Goal: Information Seeking & Learning: Understand process/instructions

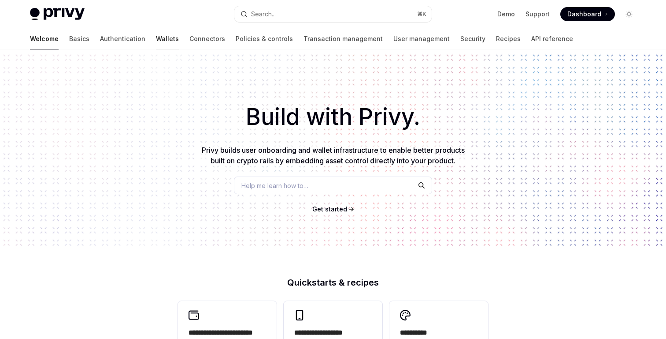
click at [156, 34] on link "Wallets" at bounding box center [167, 38] width 23 height 21
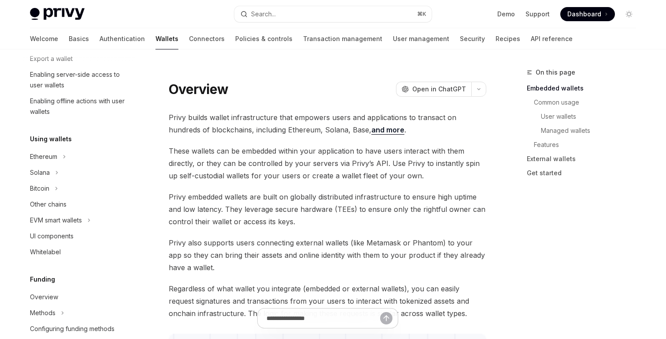
scroll to position [363, 0]
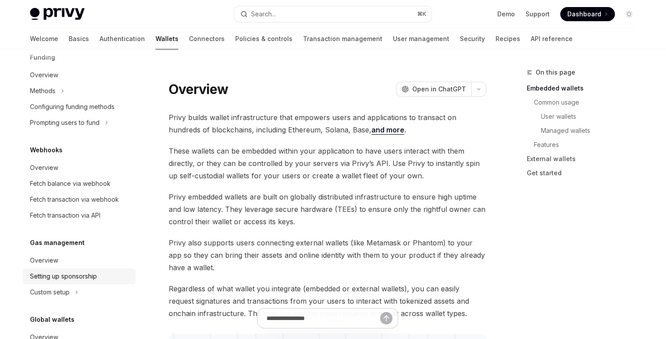
click at [71, 272] on div "Setting up sponsorship" at bounding box center [63, 276] width 67 height 11
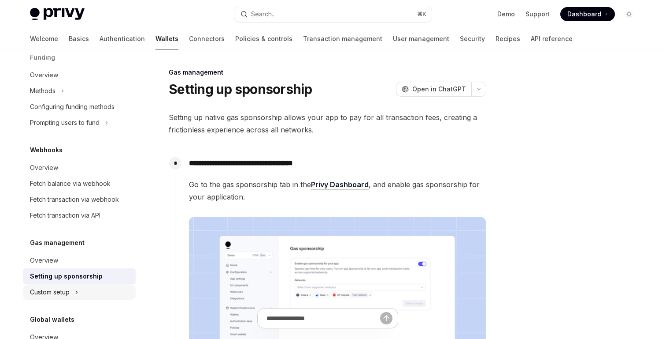
click at [83, 285] on button "Custom setup" at bounding box center [79, 292] width 113 height 16
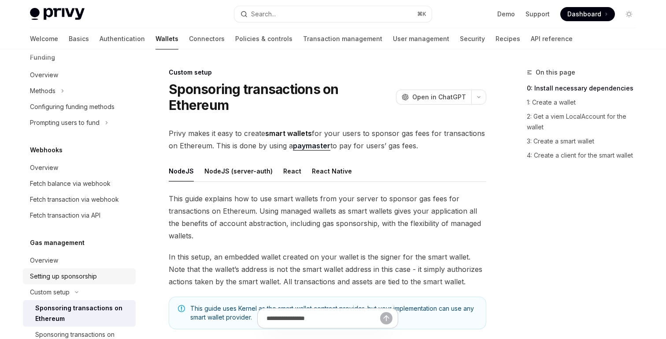
click at [94, 268] on ul "Overview Setting up sponsorship Custom setup Sponsoring transactions on Ethereu…" at bounding box center [79, 302] width 113 height 100
click at [96, 270] on link "Setting up sponsorship" at bounding box center [79, 276] width 113 height 16
type textarea "*"
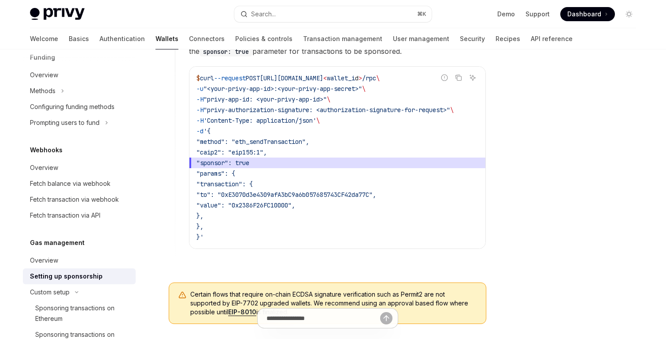
scroll to position [613, 0]
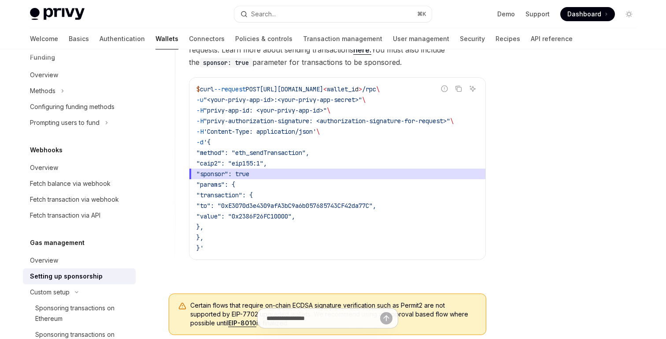
click at [249, 173] on span ""sponsor": true" at bounding box center [223, 174] width 53 height 8
